Goal: Information Seeking & Learning: Check status

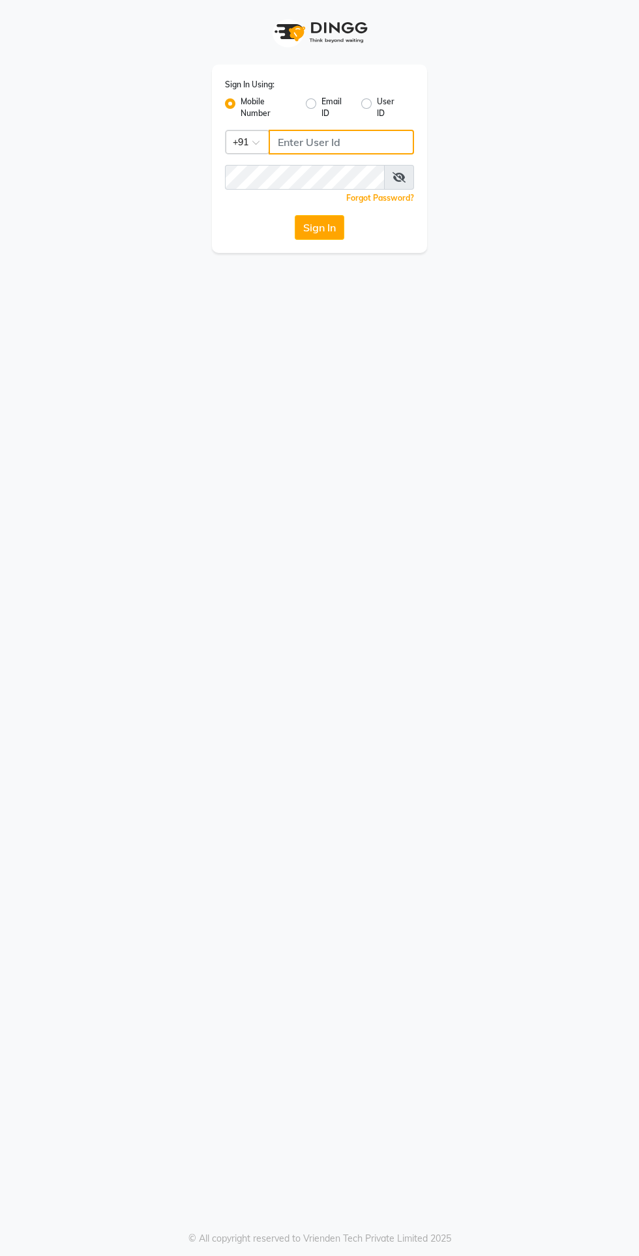
click at [326, 142] on input "Username" at bounding box center [340, 142] width 145 height 25
type input "7585905454"
click at [295, 215] on button "Sign In" at bounding box center [320, 227] width 50 height 25
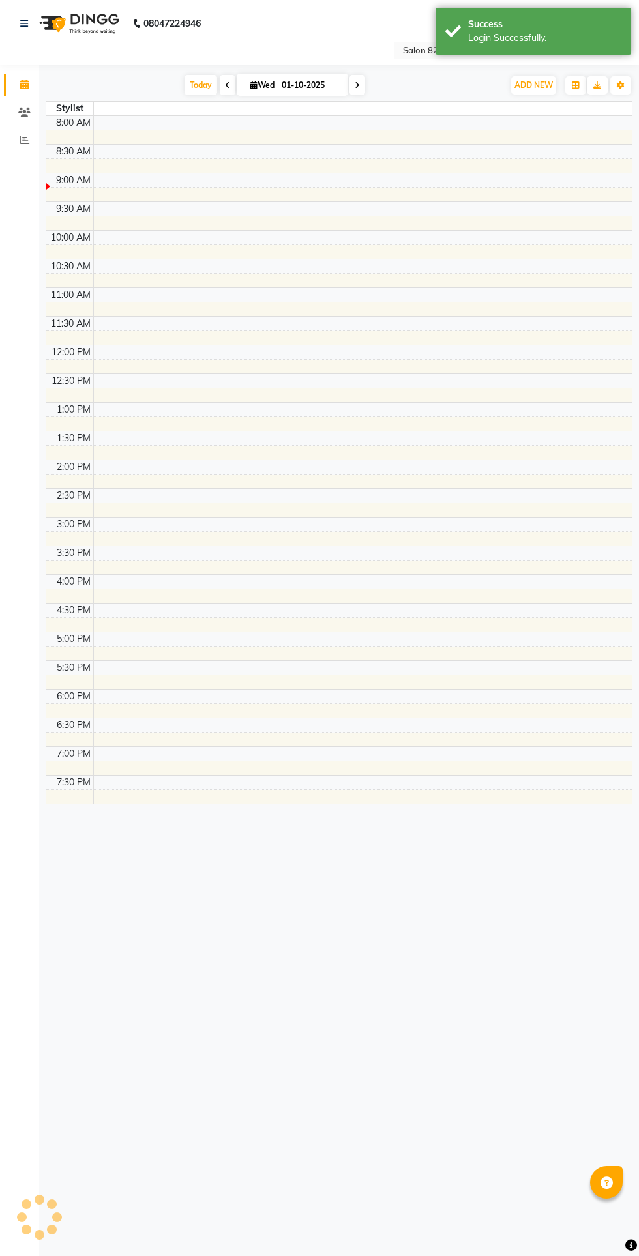
select select "en"
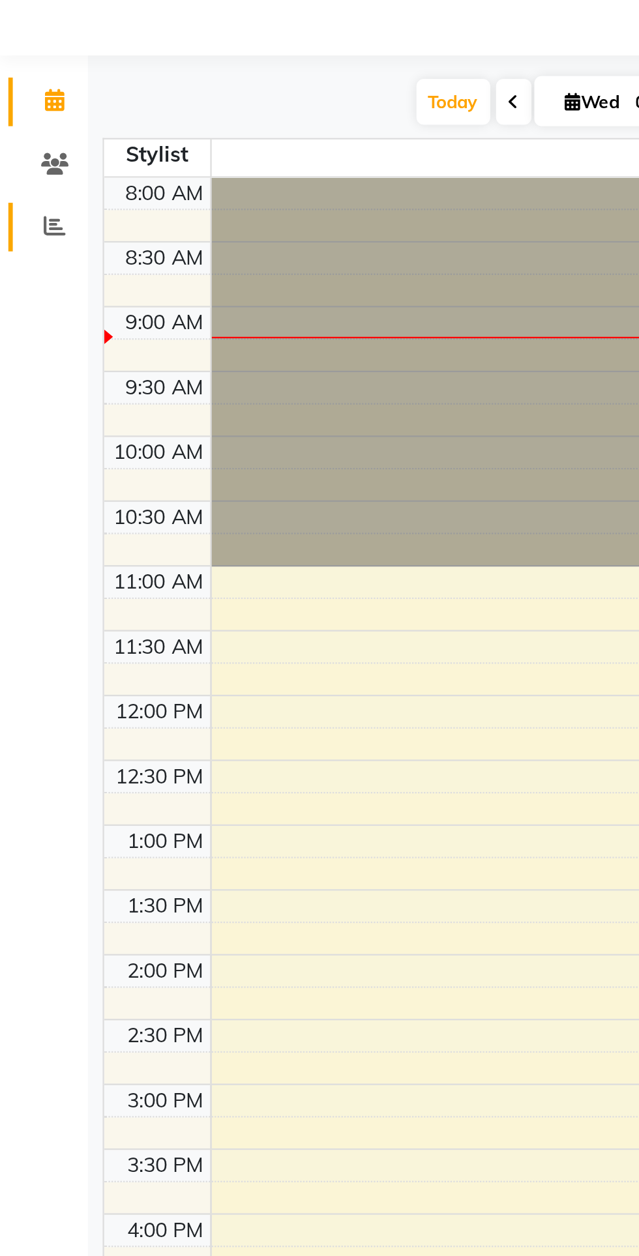
click at [23, 141] on icon at bounding box center [25, 140] width 10 height 10
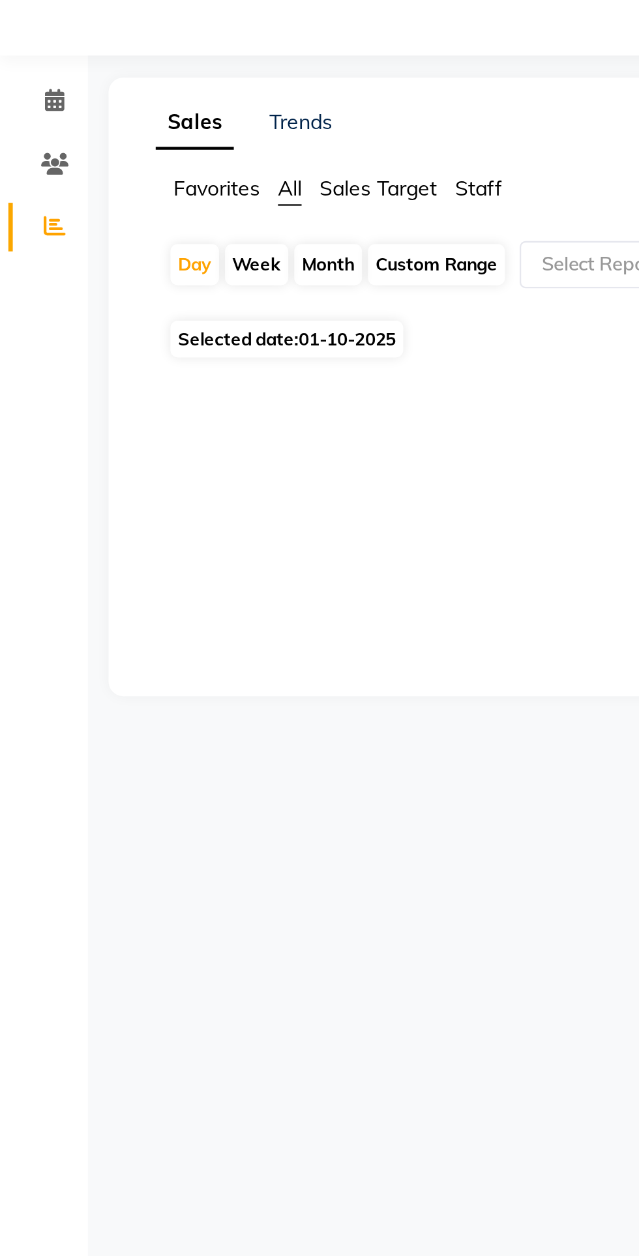
click at [152, 157] on div "Month" at bounding box center [145, 157] width 30 height 18
select select "10"
select select "2025"
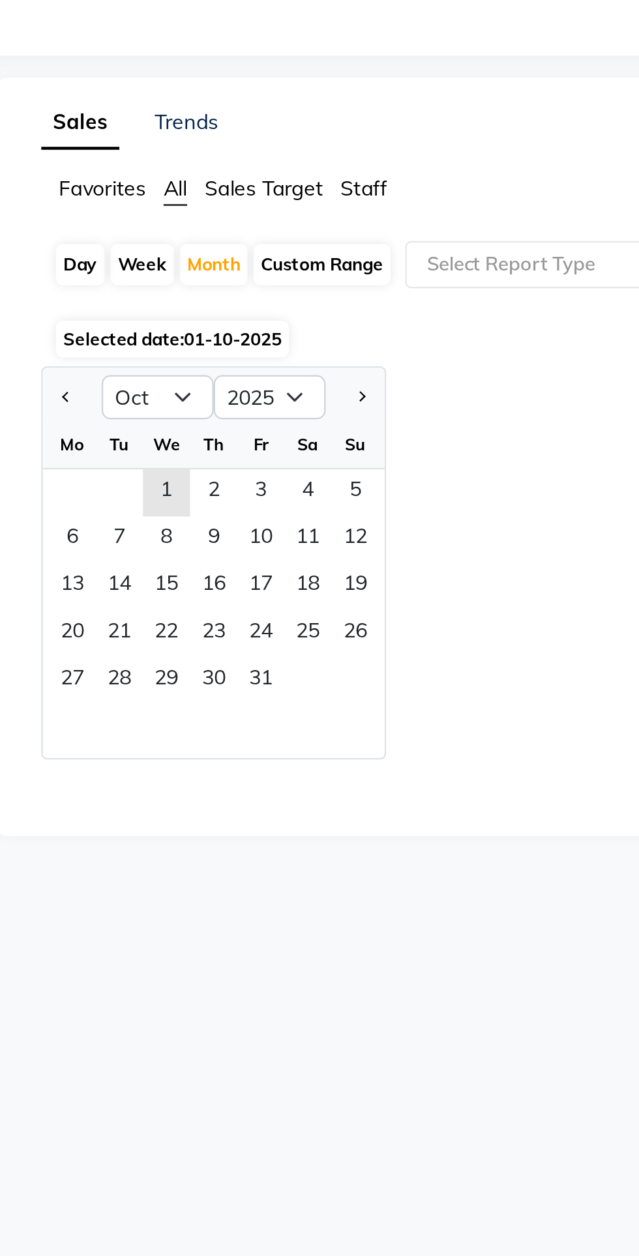
click at [175, 126] on span "Sales Target" at bounding box center [167, 123] width 52 height 12
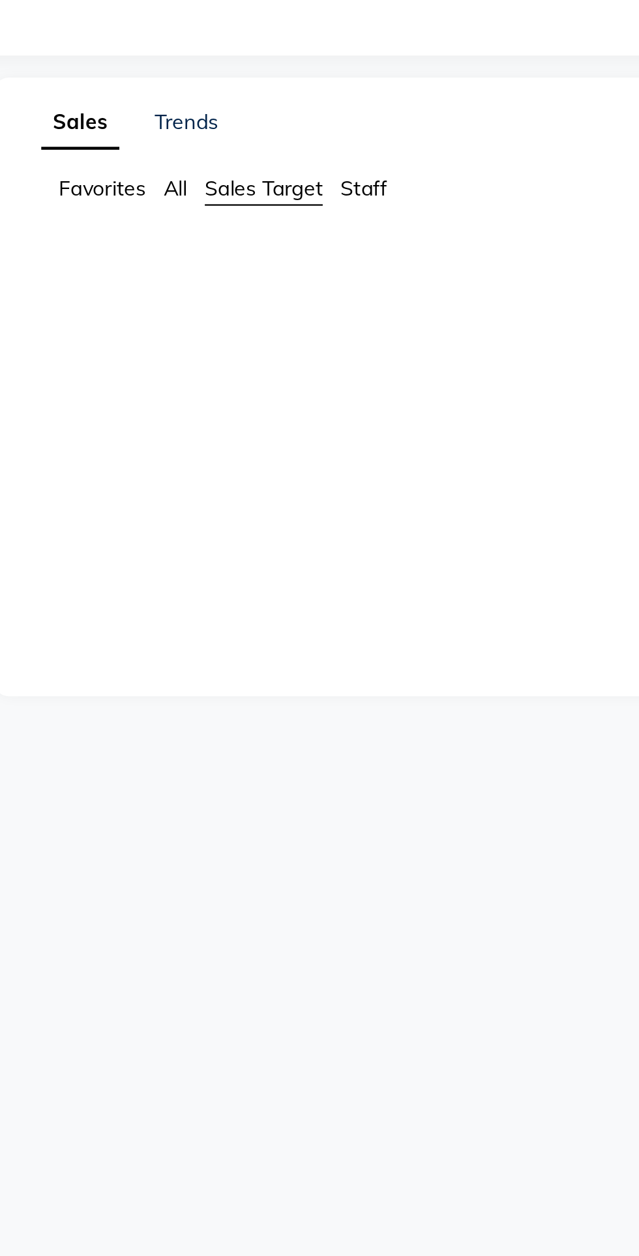
click at [134, 126] on span "All" at bounding box center [128, 123] width 10 height 12
select select "10"
select select "2025"
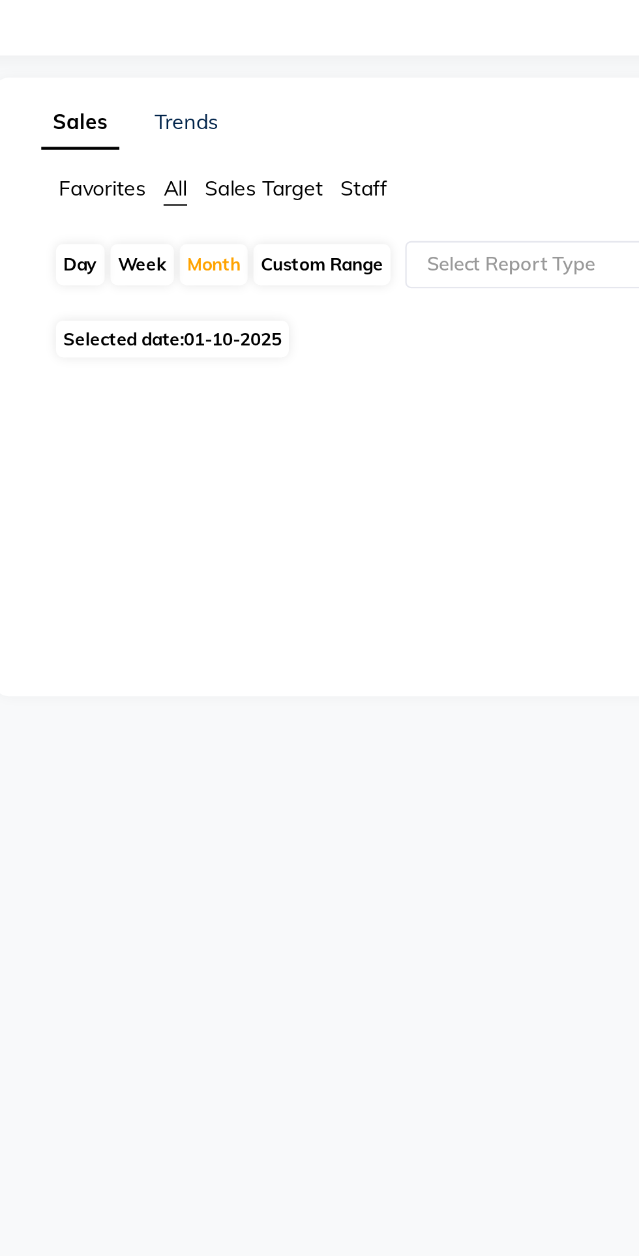
click at [275, 154] on input "text" at bounding box center [331, 157] width 188 height 13
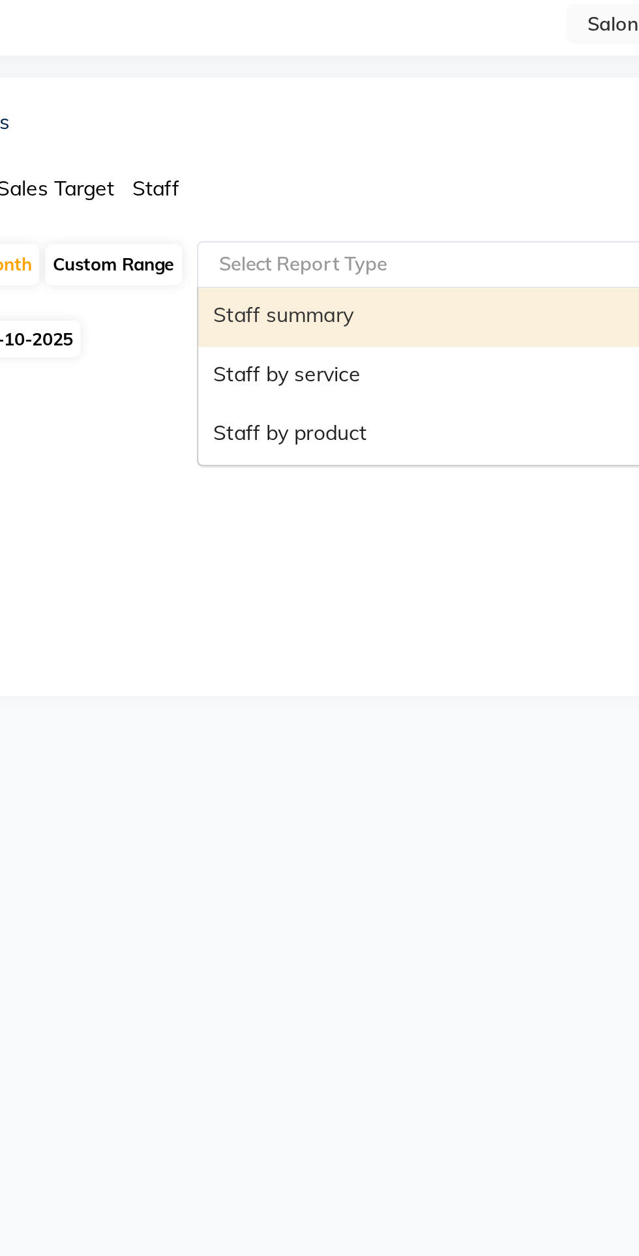
click at [314, 207] on div "Staff by service" at bounding box center [344, 207] width 227 height 26
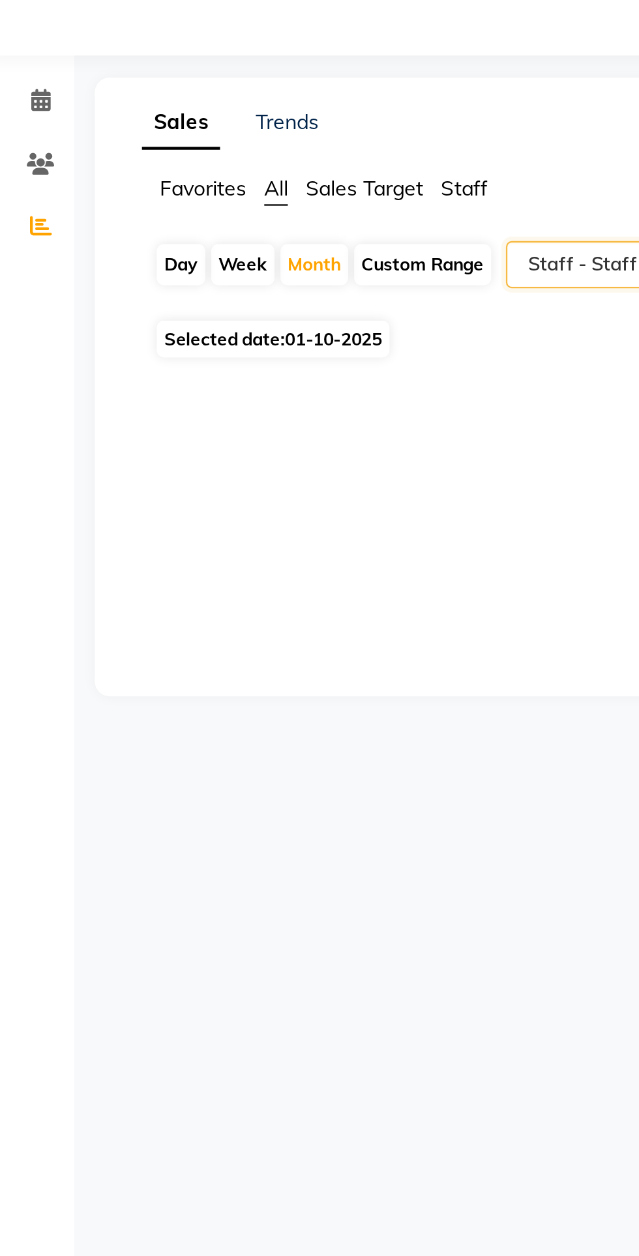
click at [158, 191] on span "01-10-2025" at bounding box center [153, 190] width 43 height 10
select select "10"
select select "2025"
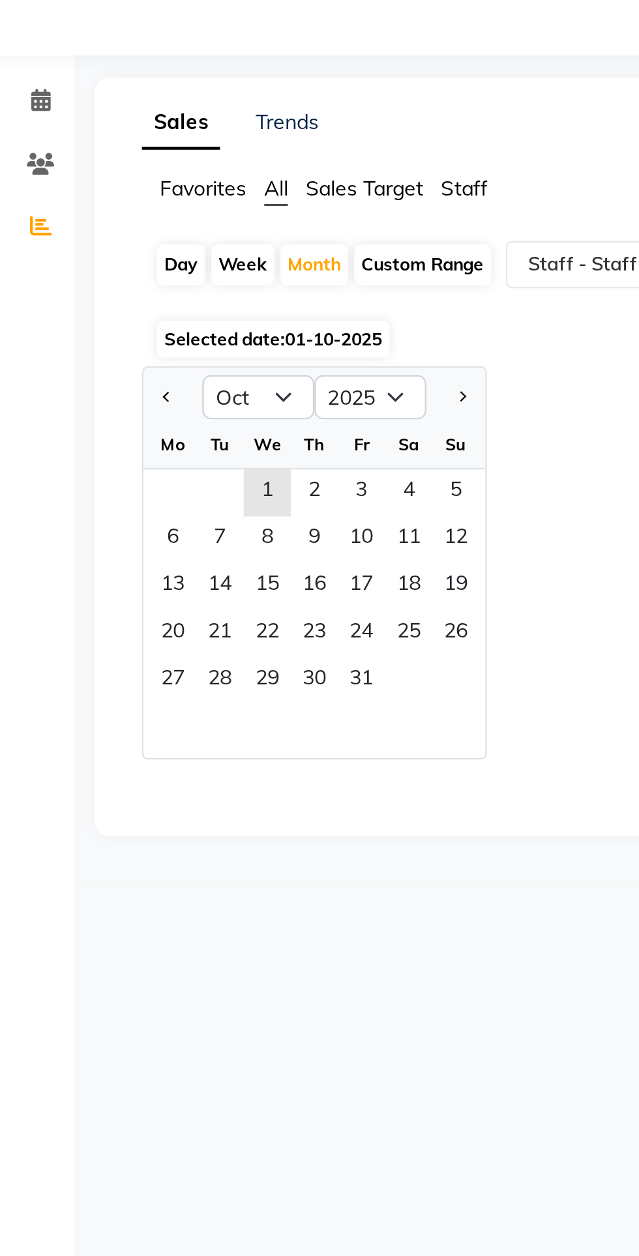
click at [81, 217] on span "Previous month" at bounding box center [80, 214] width 5 height 5
select select "9"
click at [83, 256] on span "1" at bounding box center [82, 258] width 21 height 21
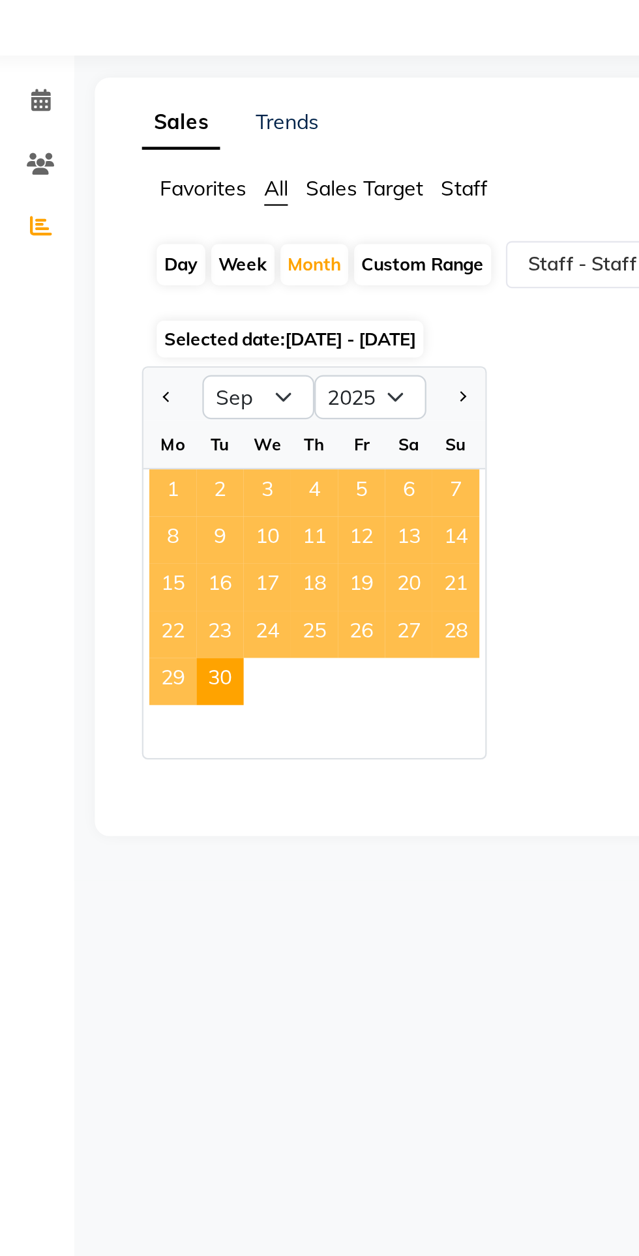
select select "csv"
